Goal: Book appointment/travel/reservation

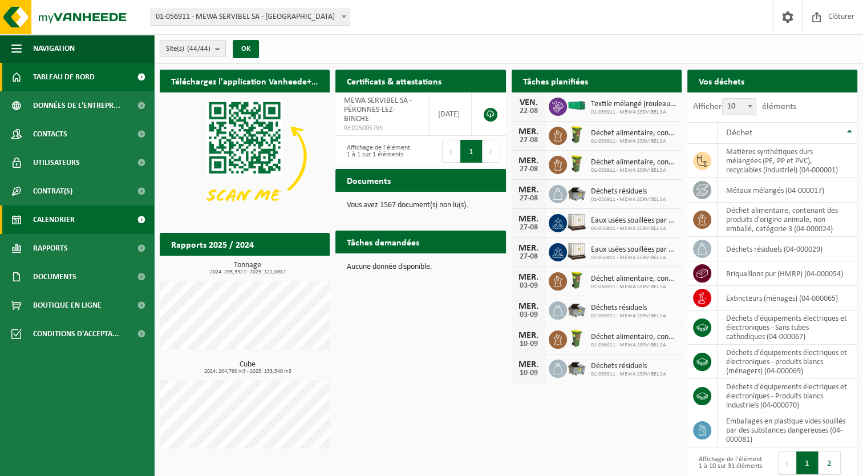
click at [74, 217] on span "Calendrier" at bounding box center [54, 219] width 42 height 29
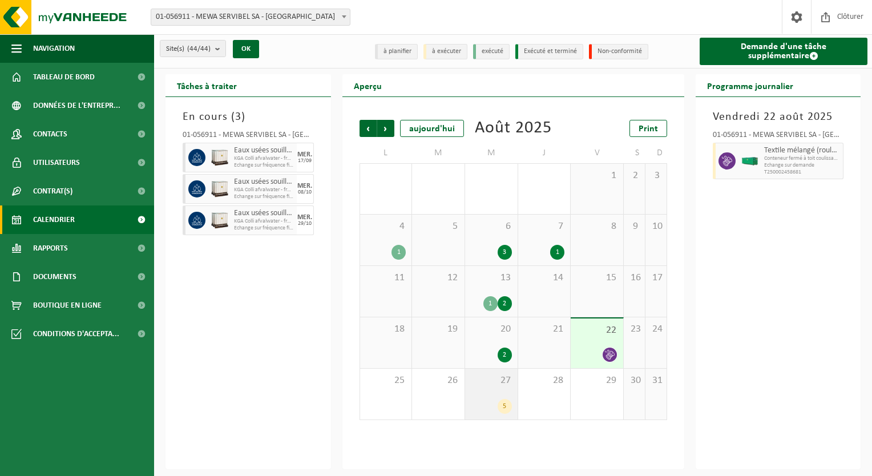
click at [499, 396] on div "27 5" at bounding box center [491, 394] width 53 height 51
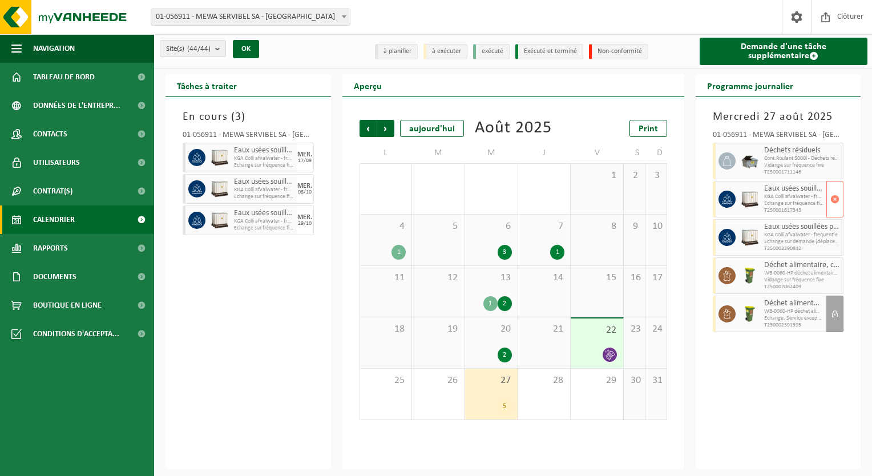
click at [774, 200] on span "Echange sur fréquence fixe (déplacement exclu)" at bounding box center [794, 203] width 60 height 7
click at [804, 201] on span "Echange sur fréquence fixe (déplacement exclu)" at bounding box center [794, 203] width 60 height 7
drag, startPoint x: 804, startPoint y: 201, endPoint x: 735, endPoint y: 204, distance: 69.7
click at [735, 204] on div at bounding box center [726, 199] width 26 height 37
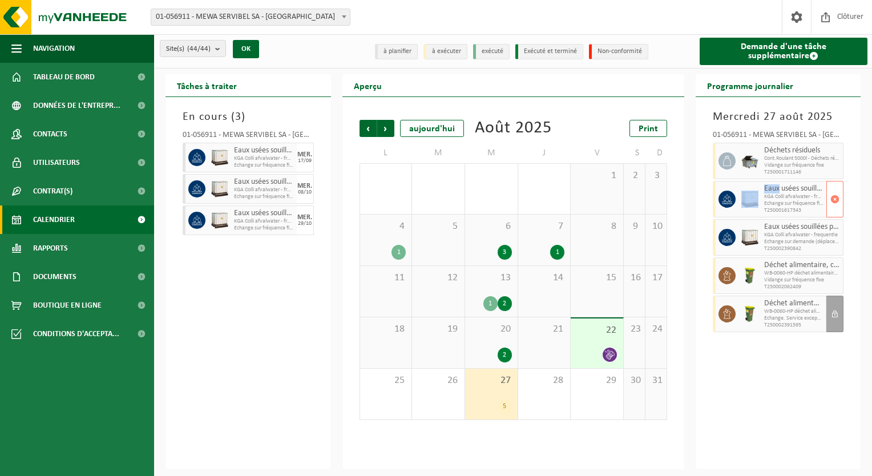
click at [735, 204] on div at bounding box center [726, 199] width 26 height 37
drag, startPoint x: 735, startPoint y: 204, endPoint x: 783, endPoint y: 244, distance: 62.8
click at [783, 244] on span "Echange sur demande (déplacement exclu)" at bounding box center [794, 242] width 60 height 7
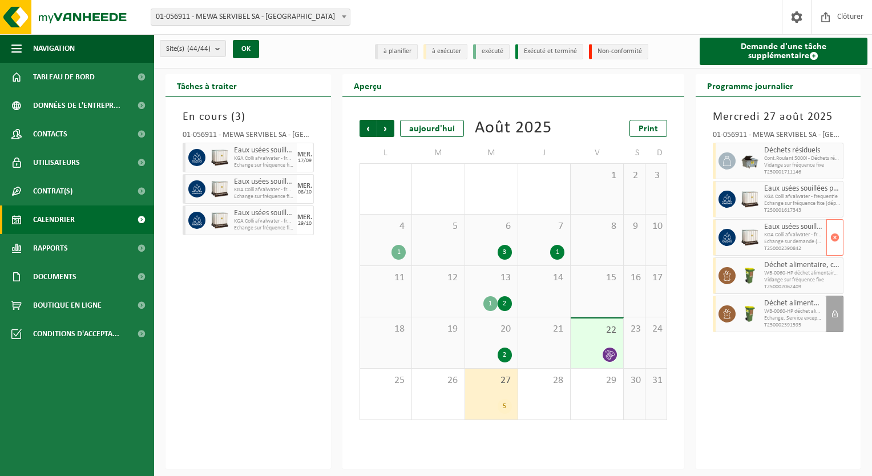
drag, startPoint x: 783, startPoint y: 244, endPoint x: 729, endPoint y: 230, distance: 55.9
click at [729, 230] on span at bounding box center [727, 237] width 17 height 17
